Goal: Check status: Check status

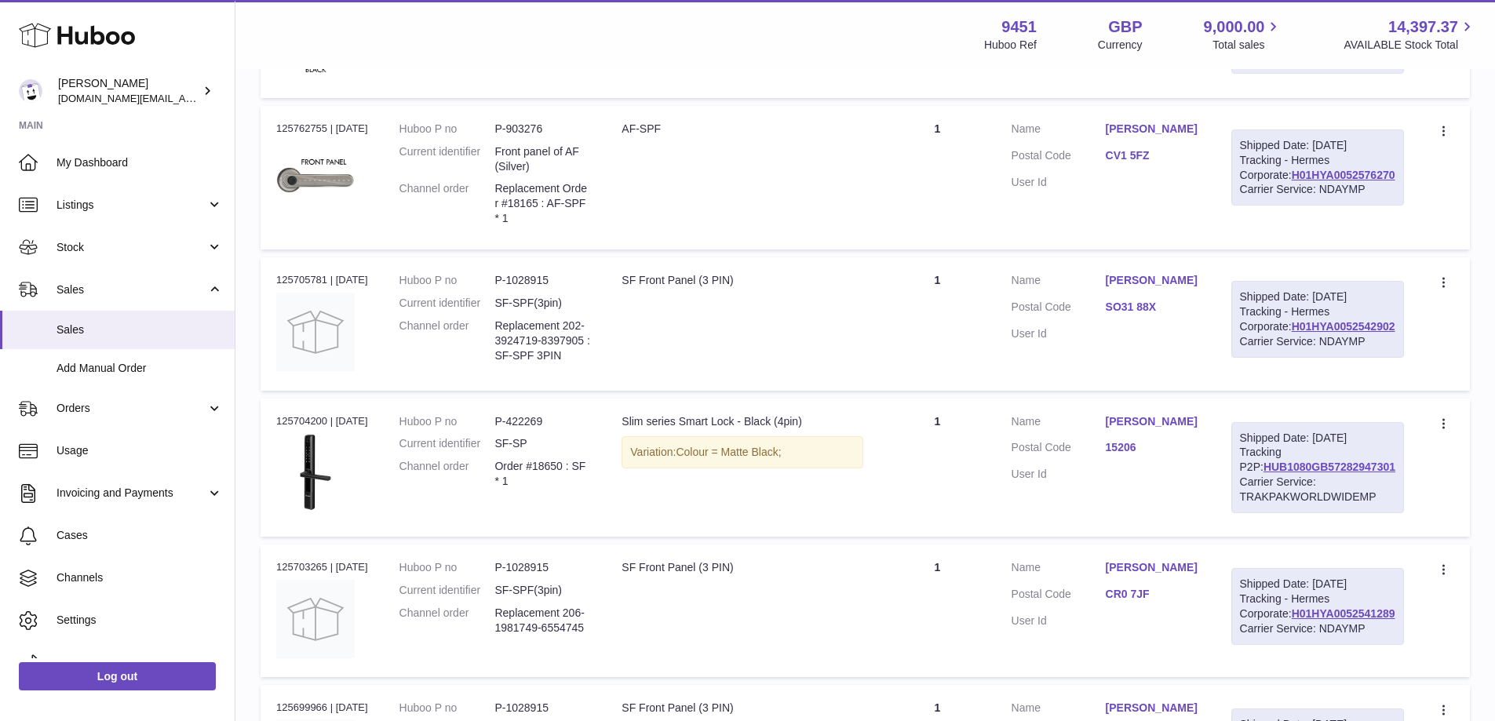
scroll to position [385, 0]
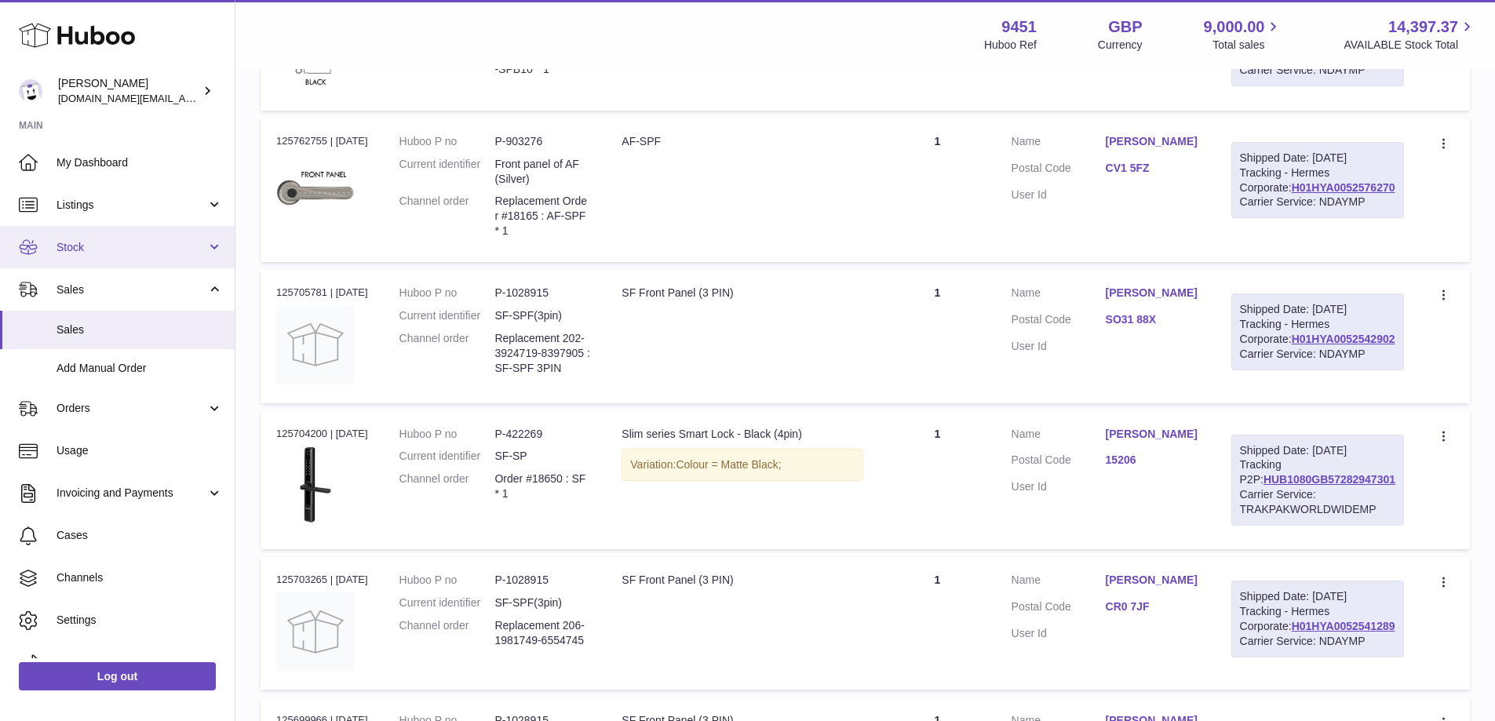
click at [202, 253] on span "Stock" at bounding box center [131, 247] width 150 height 15
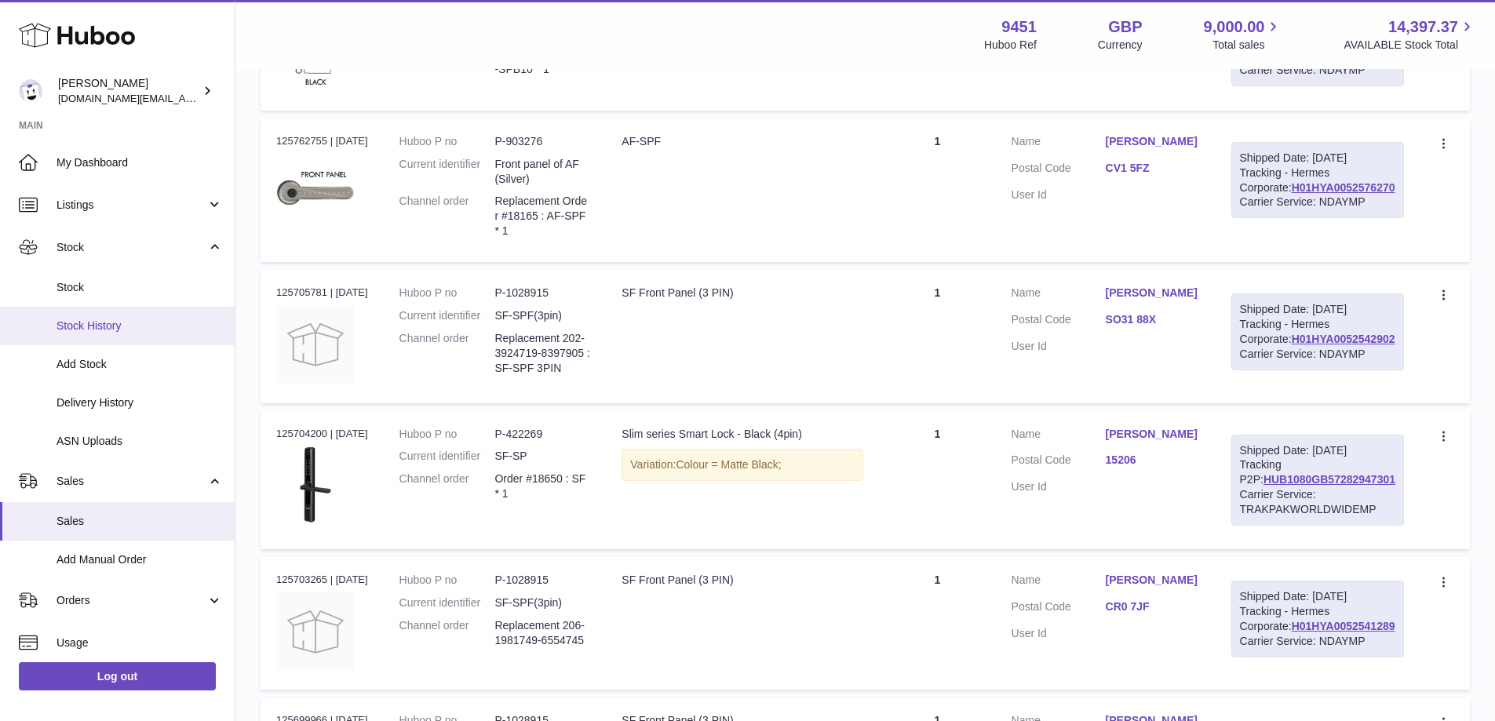
click at [122, 331] on span "Stock History" at bounding box center [139, 326] width 166 height 15
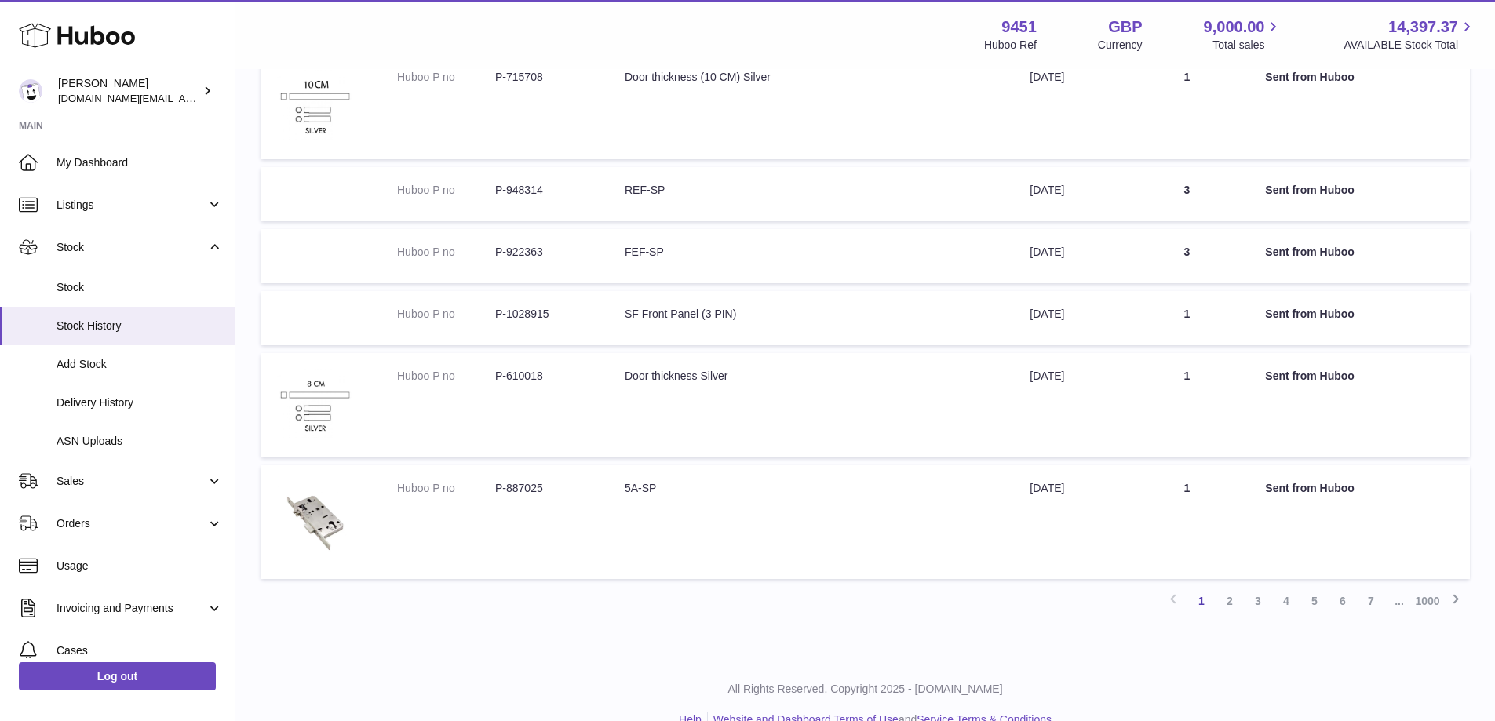
scroll to position [710, 0]
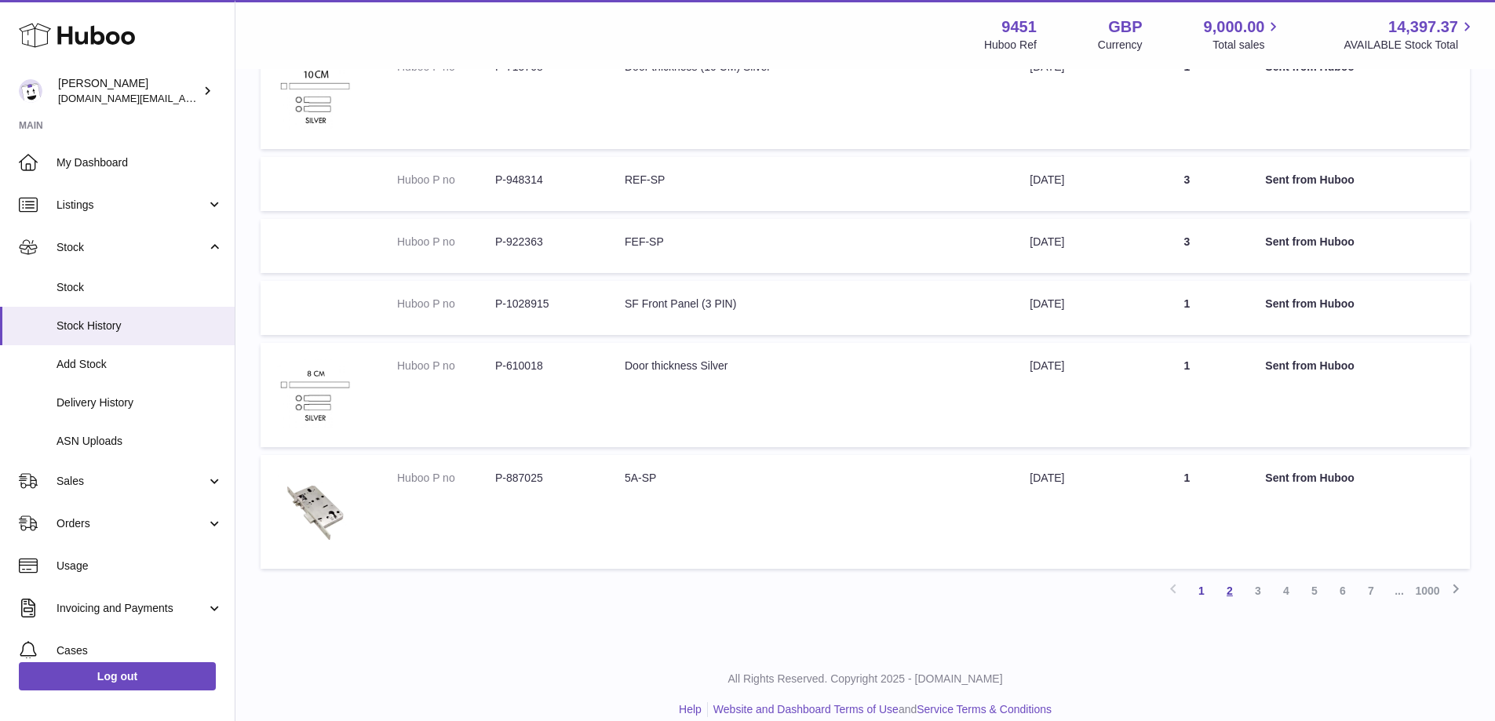
click at [1231, 594] on link "2" at bounding box center [1229, 591] width 28 height 28
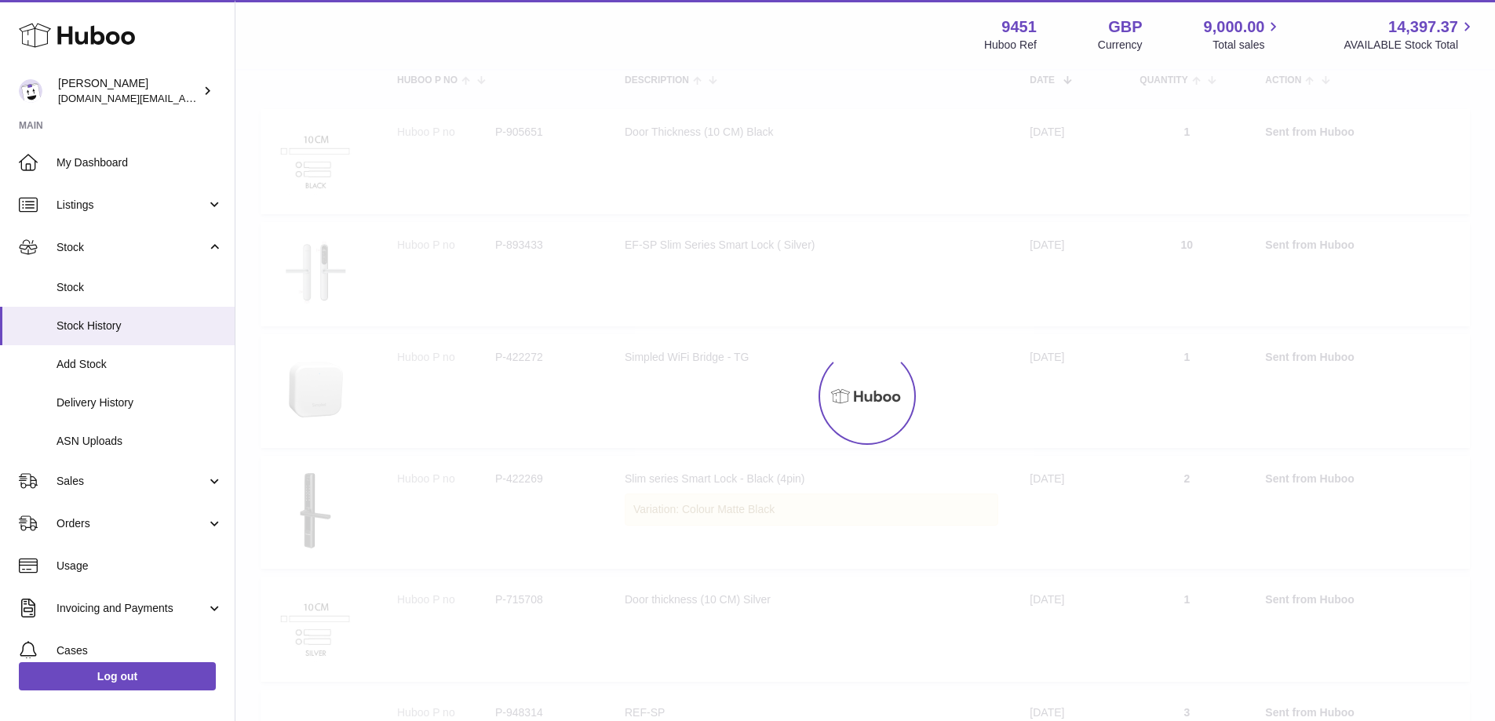
scroll to position [71, 0]
